Goal: Go to known website: Access a specific website the user already knows

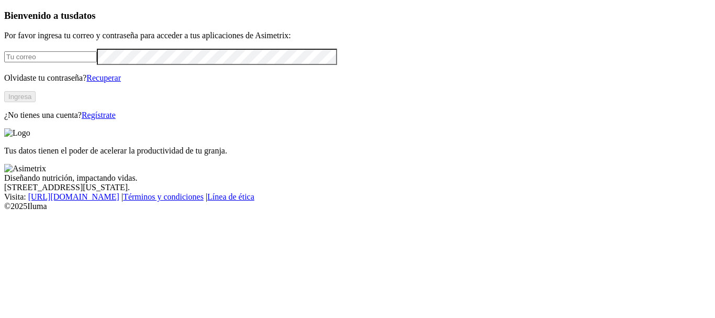
type input "[PERSON_NAME][EMAIL_ADDRESS][DOMAIN_NAME]"
click at [36, 102] on button "Ingresa" at bounding box center [19, 96] width 31 height 11
